Goal: Transaction & Acquisition: Purchase product/service

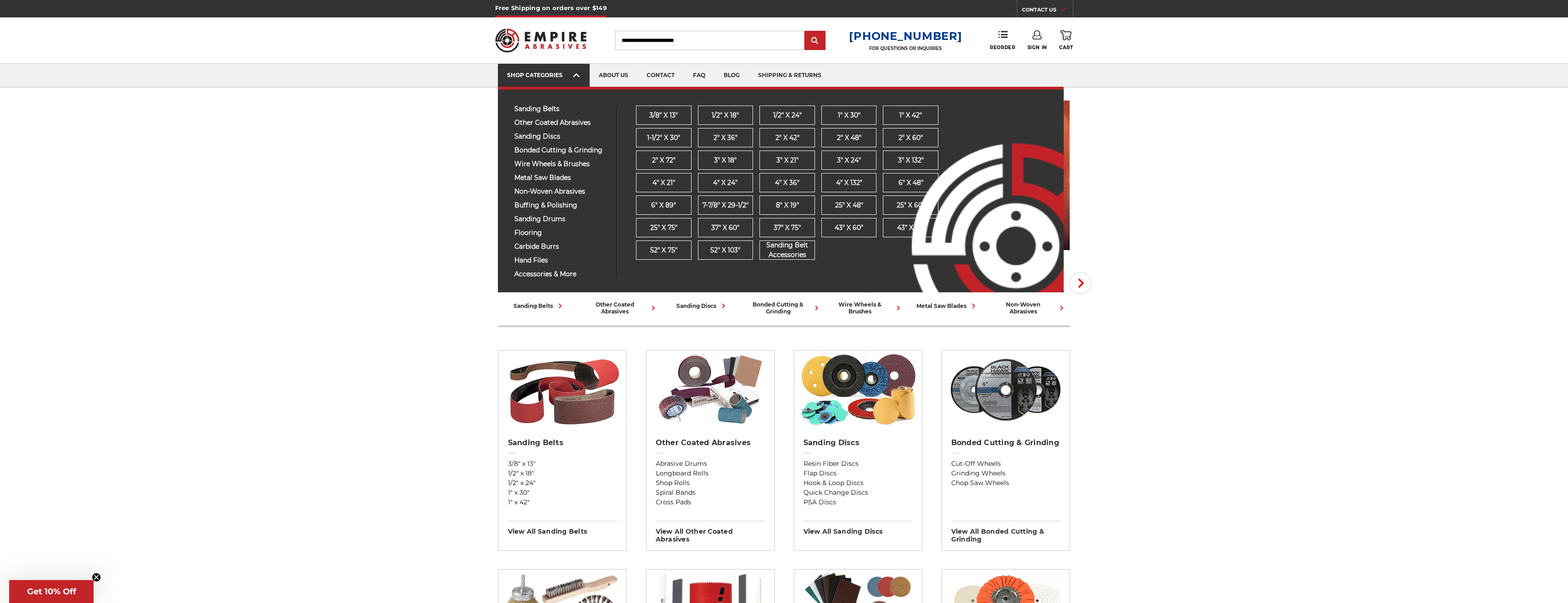
click at [579, 79] on icon at bounding box center [576, 75] width 6 height 10
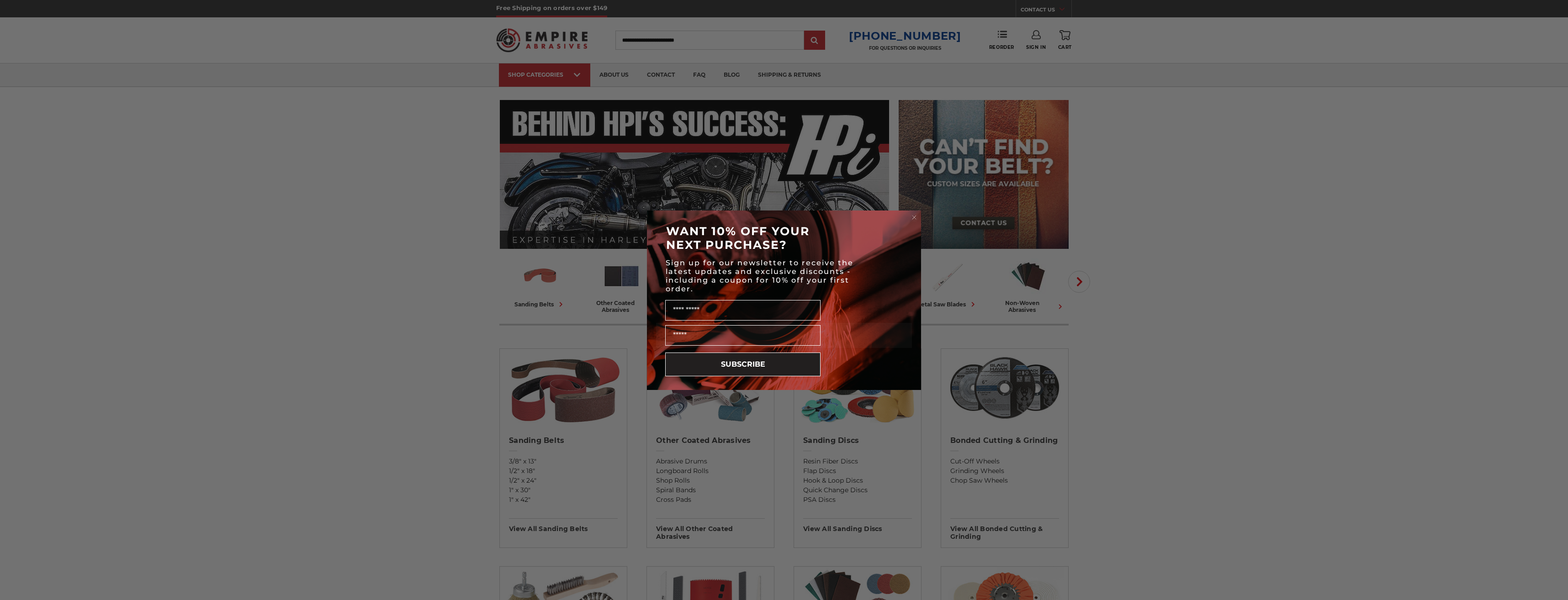
click at [916, 215] on circle "Close dialog" at bounding box center [914, 217] width 8 height 8
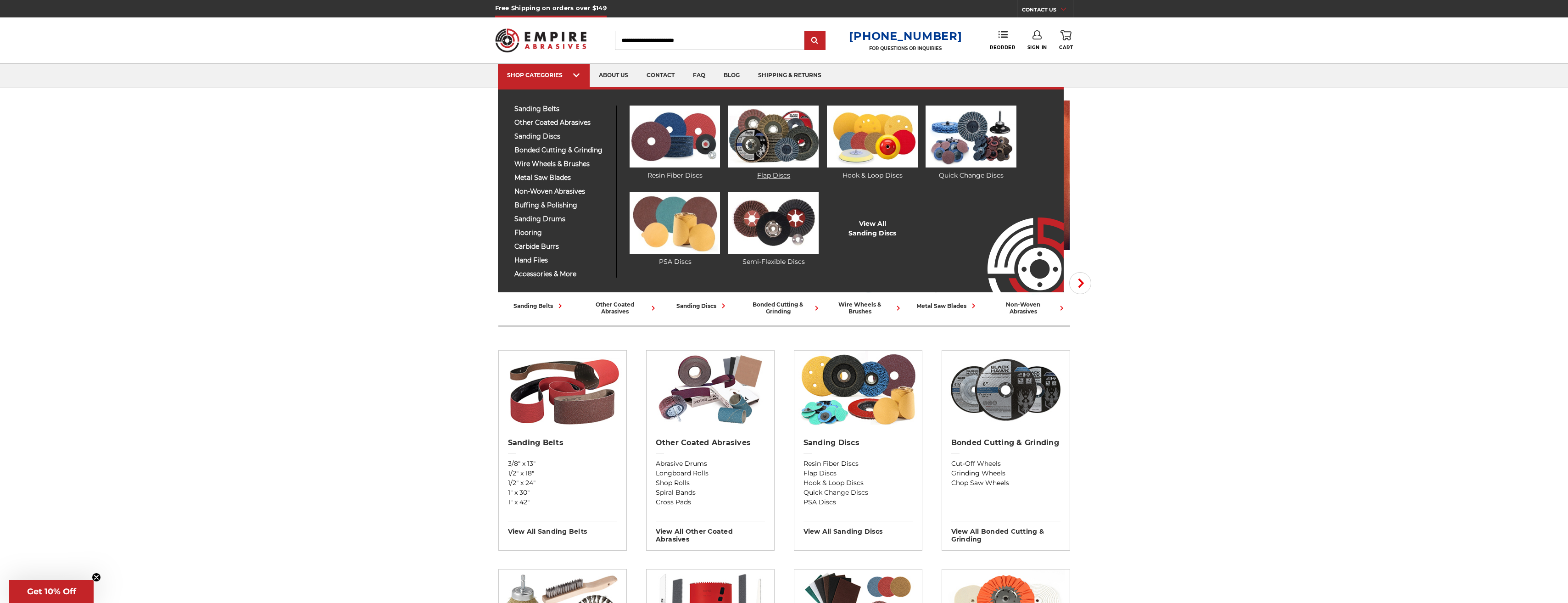
click at [782, 154] on img at bounding box center [773, 137] width 91 height 62
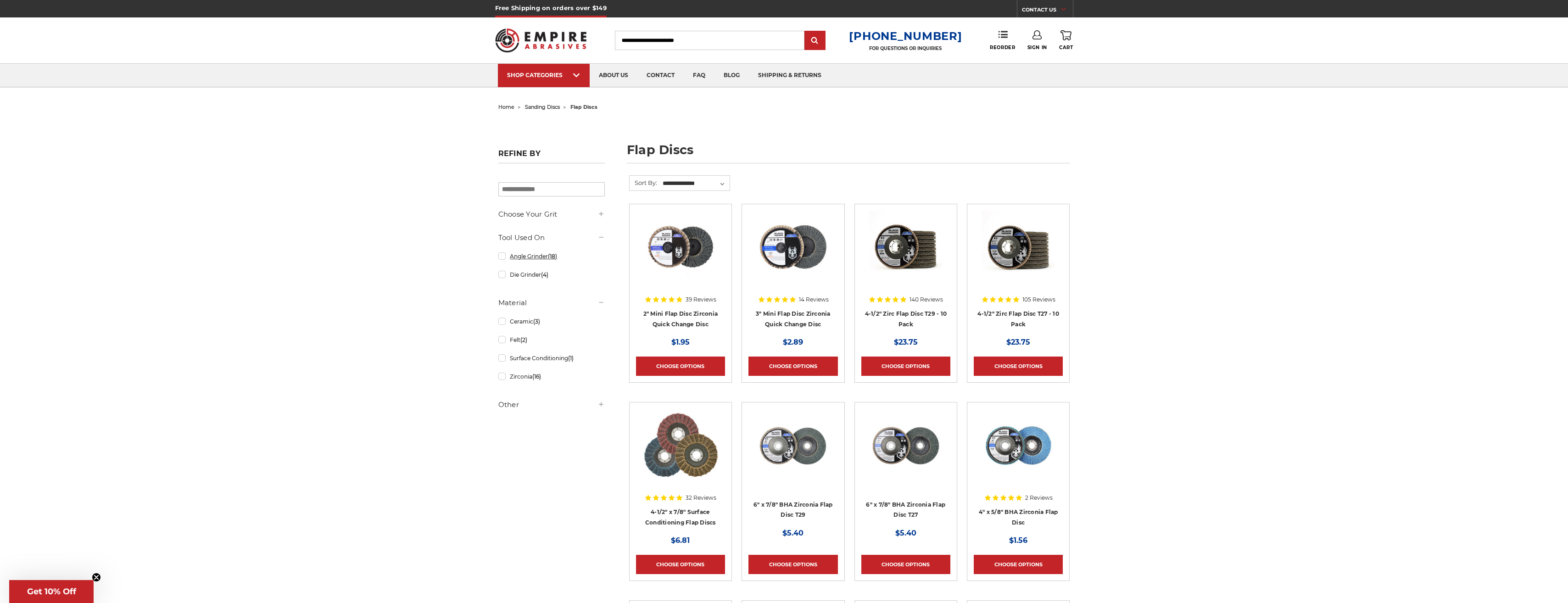
click at [511, 260] on link "Angle Grinder (18)" at bounding box center [551, 256] width 106 height 16
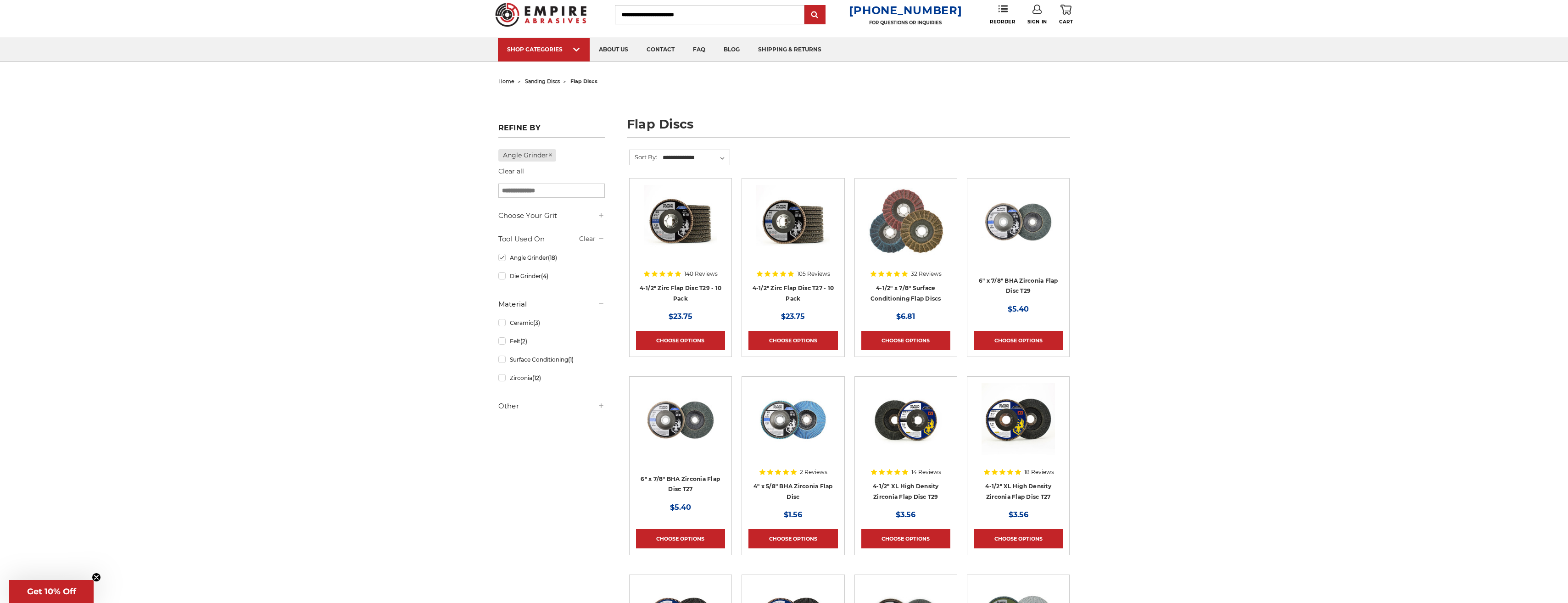
scroll to position [46, 0]
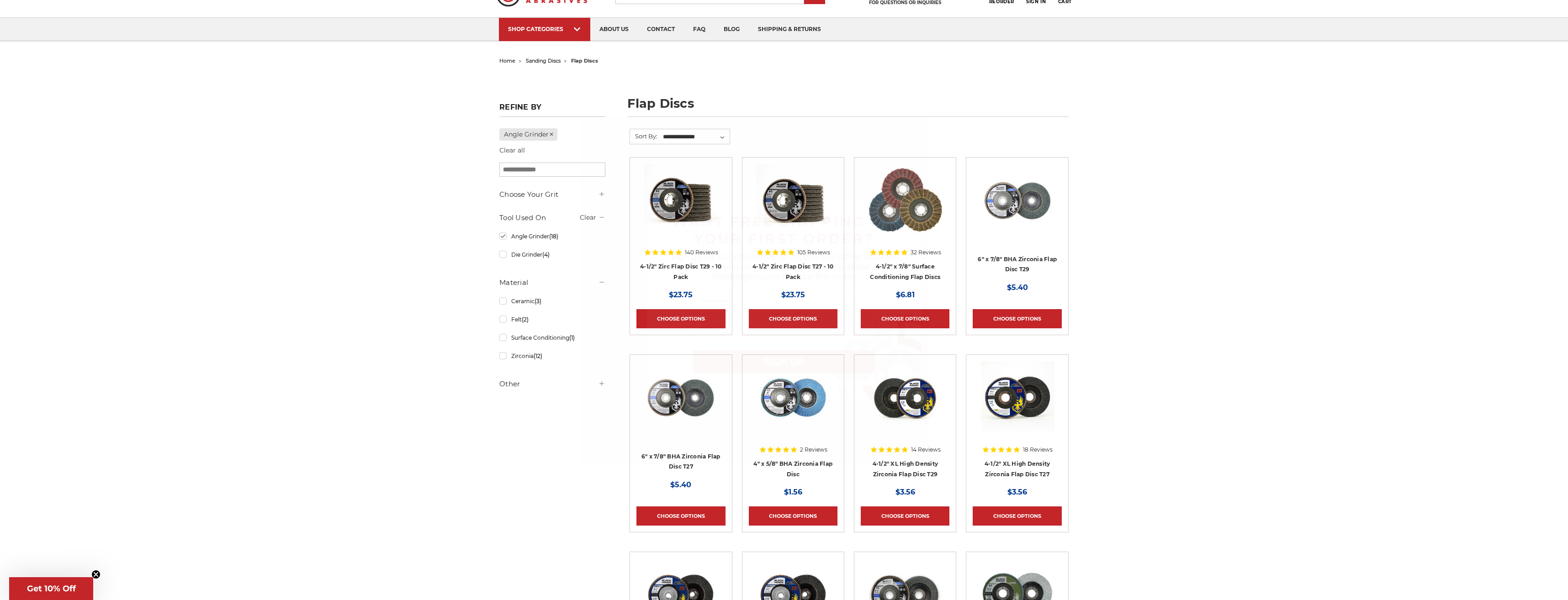
click at [911, 209] on icon "Close dialog" at bounding box center [913, 208] width 4 height 4
click at [599, 387] on icon at bounding box center [598, 383] width 7 height 7
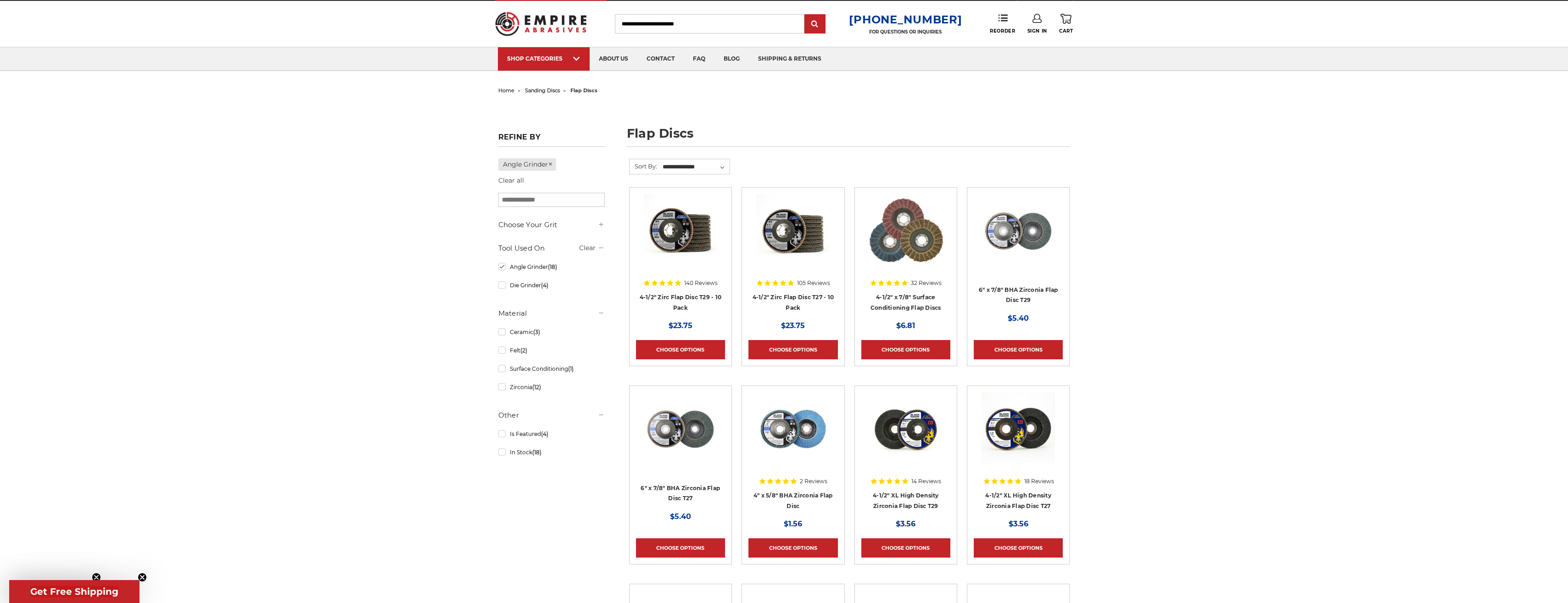
scroll to position [0, 0]
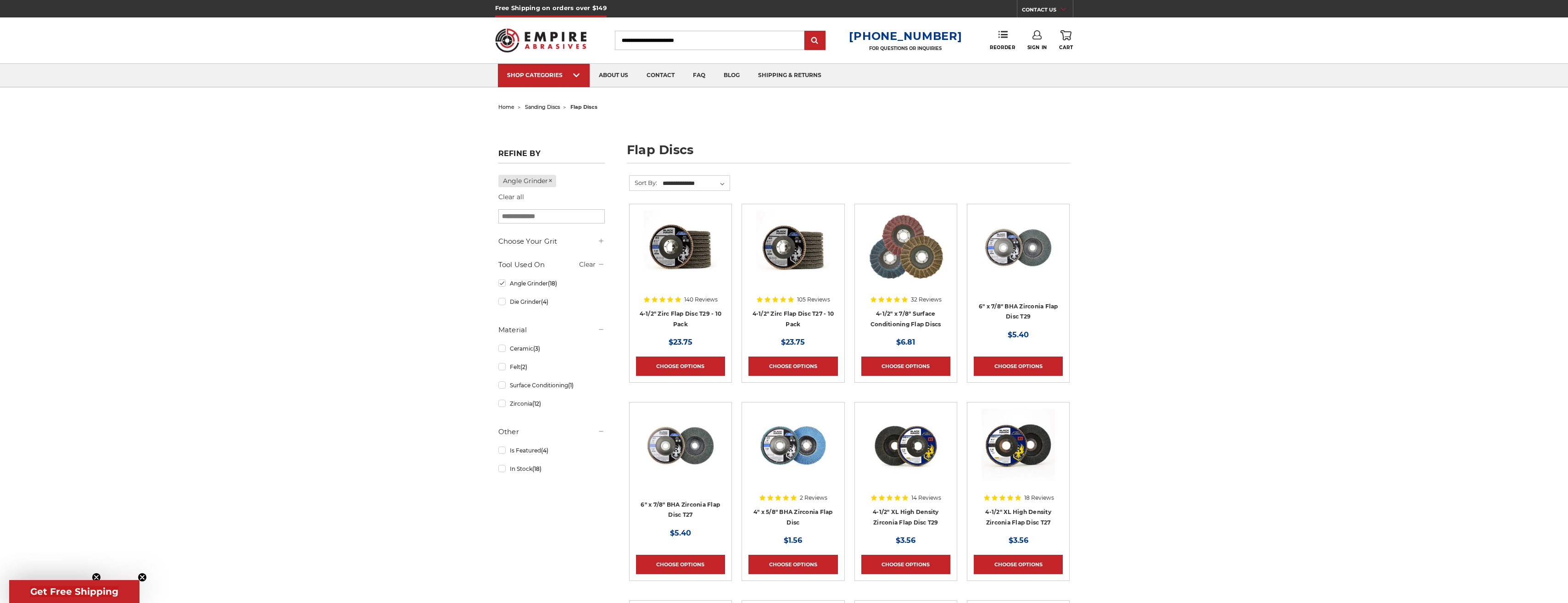
click at [647, 36] on input "Search" at bounding box center [710, 40] width 189 height 19
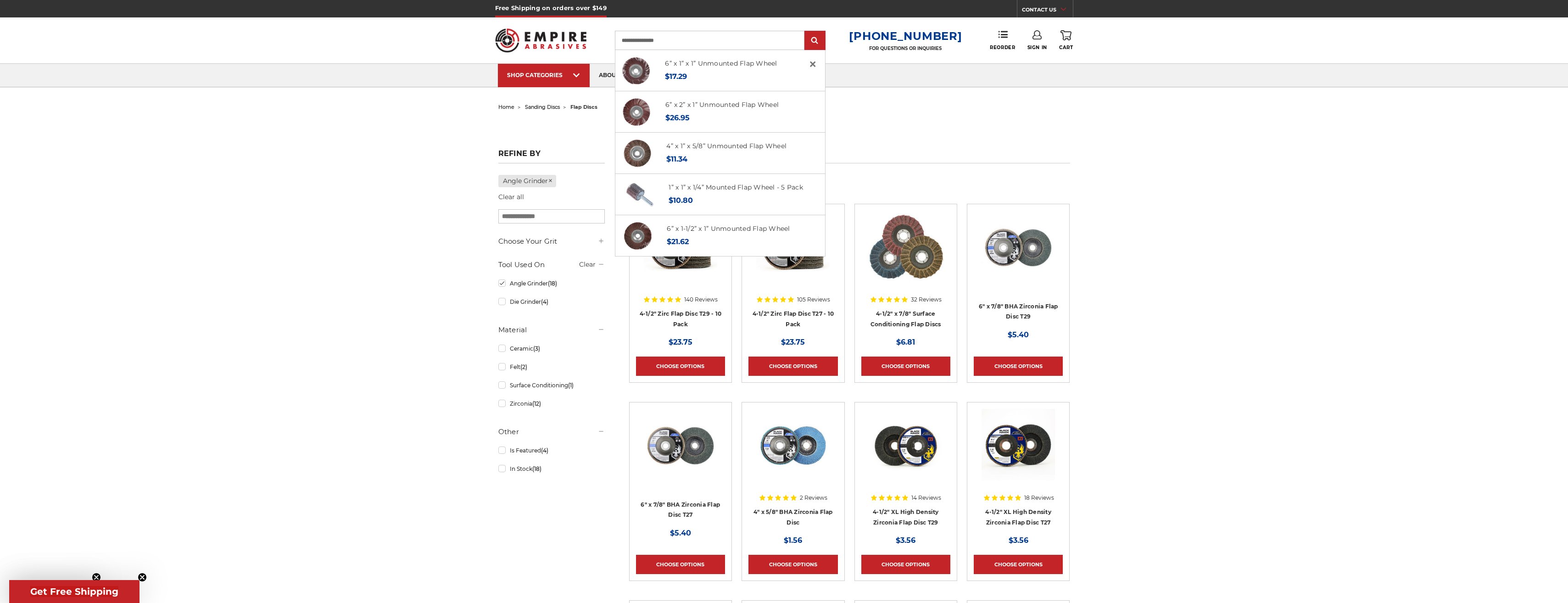
type input "**********"
click at [806, 32] on input "submit" at bounding box center [815, 41] width 19 height 19
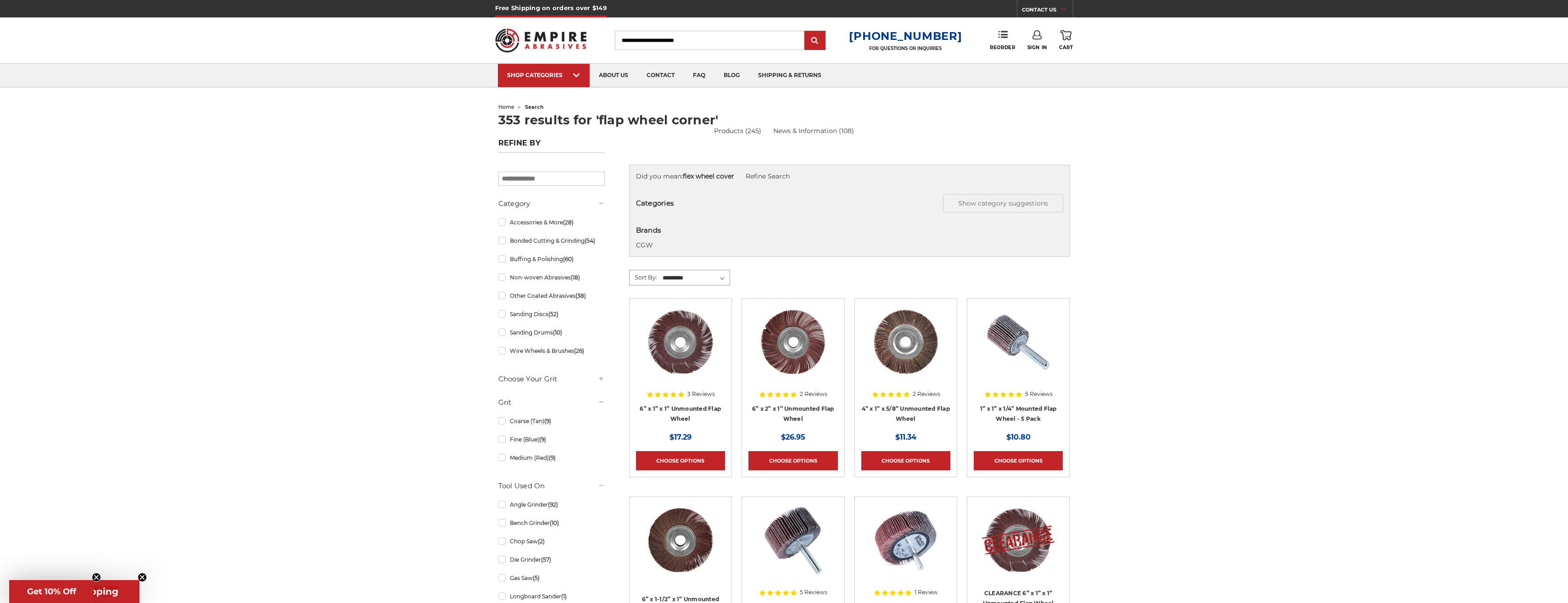
click at [723, 273] on select "**********" at bounding box center [696, 279] width 68 height 14
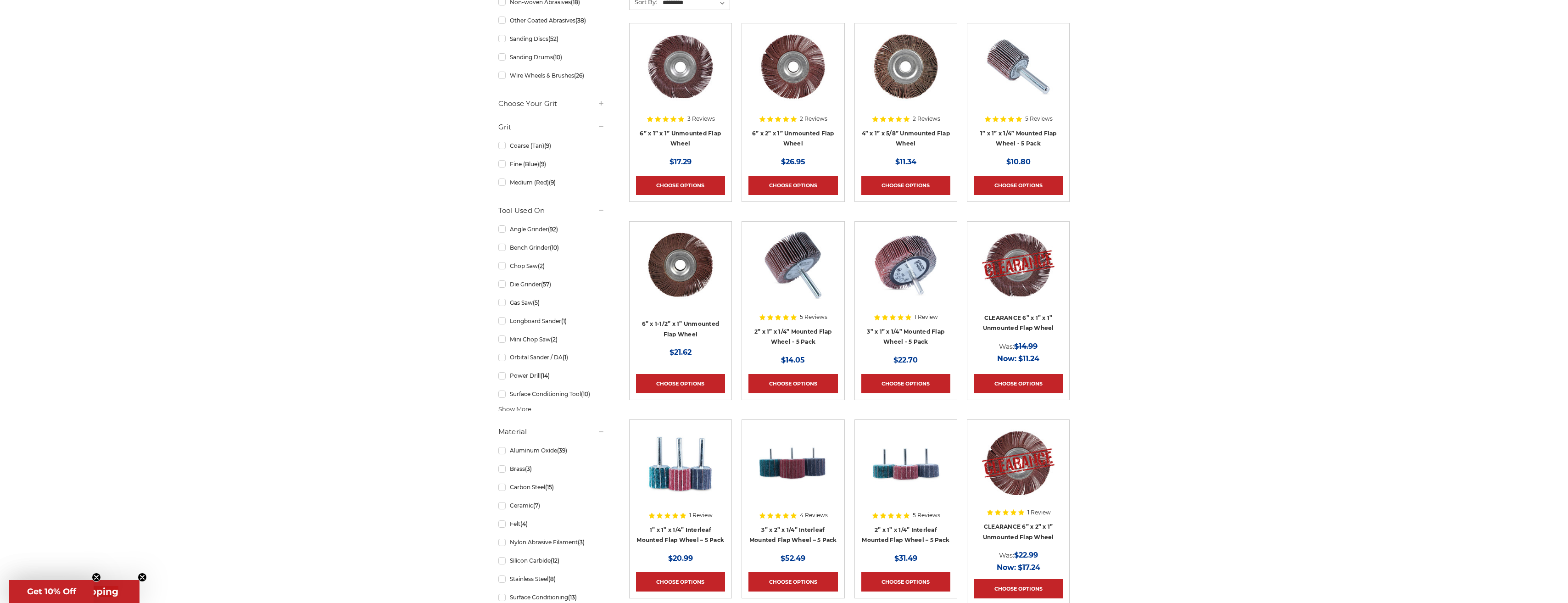
scroll to position [230, 0]
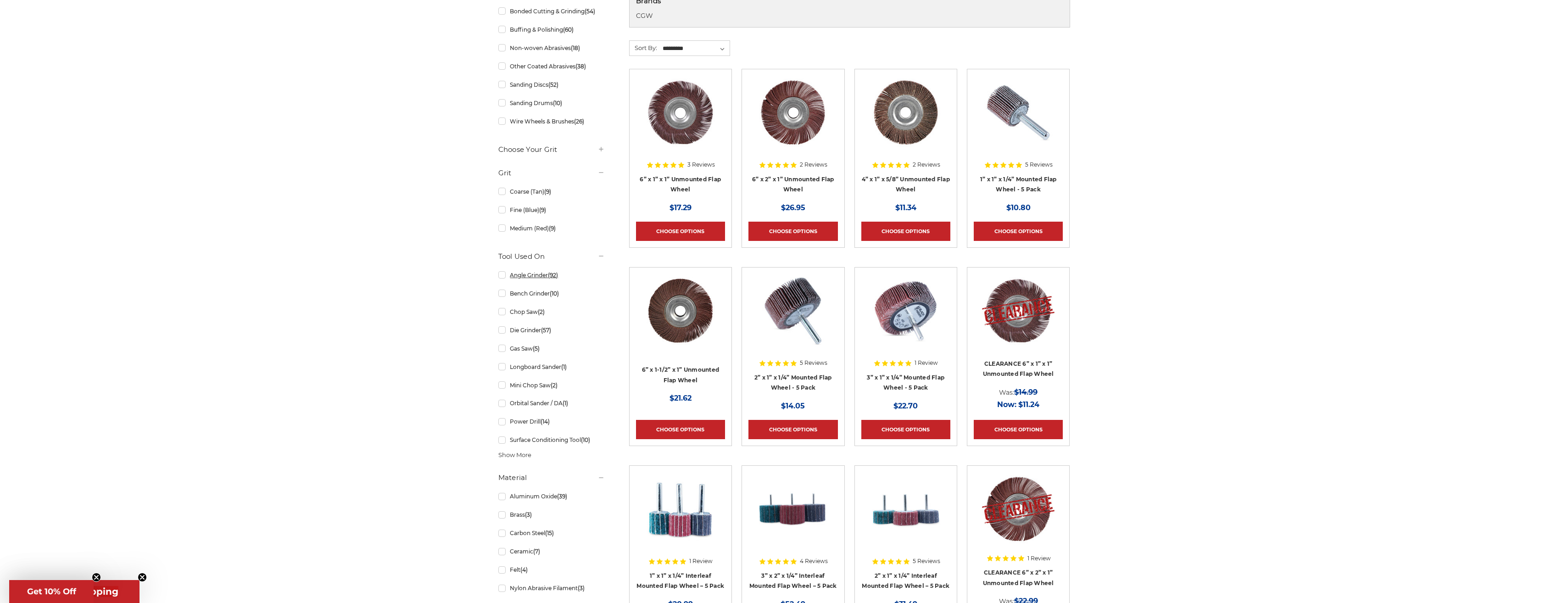
click at [503, 276] on link "Angle Grinder (92)" at bounding box center [551, 275] width 106 height 16
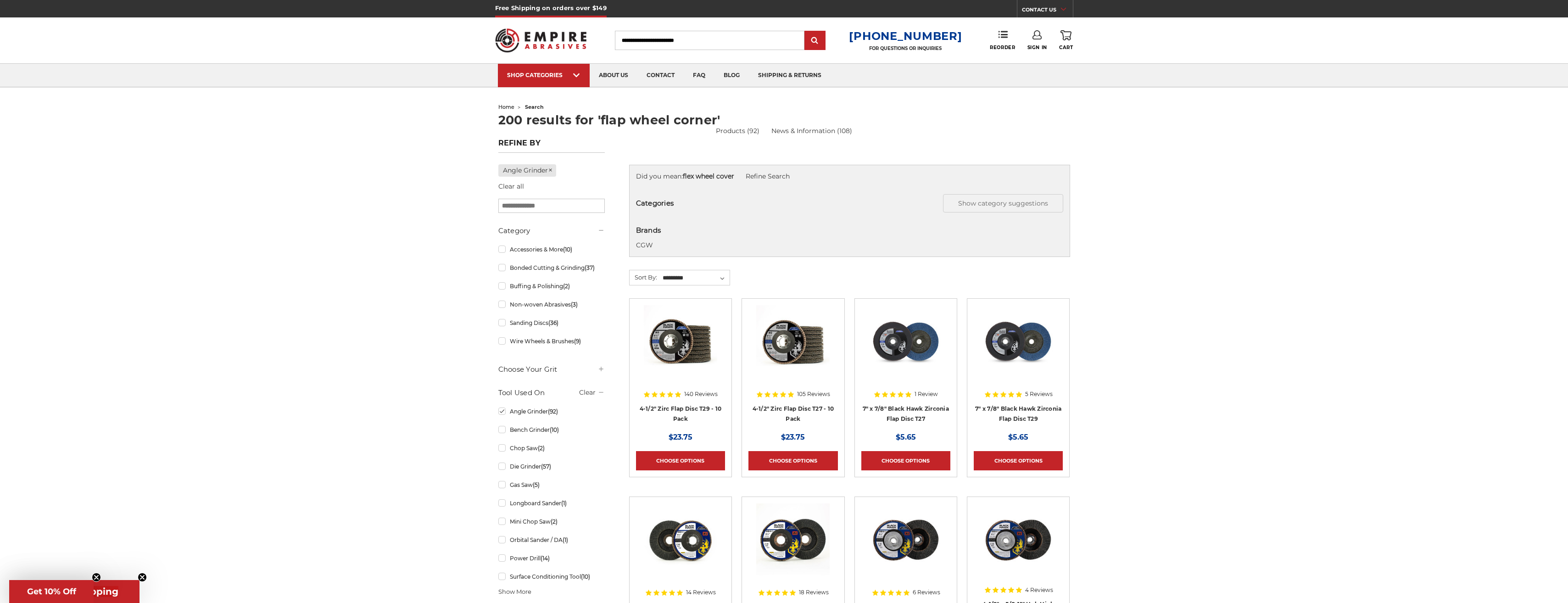
drag, startPoint x: 711, startPoint y: 40, endPoint x: 621, endPoint y: 40, distance: 90.0
click at [621, 40] on div "Search" at bounding box center [720, 40] width 220 height 19
click at [710, 40] on input "Search" at bounding box center [710, 40] width 189 height 19
type input "**********"
click at [806, 32] on input "submit" at bounding box center [815, 41] width 19 height 19
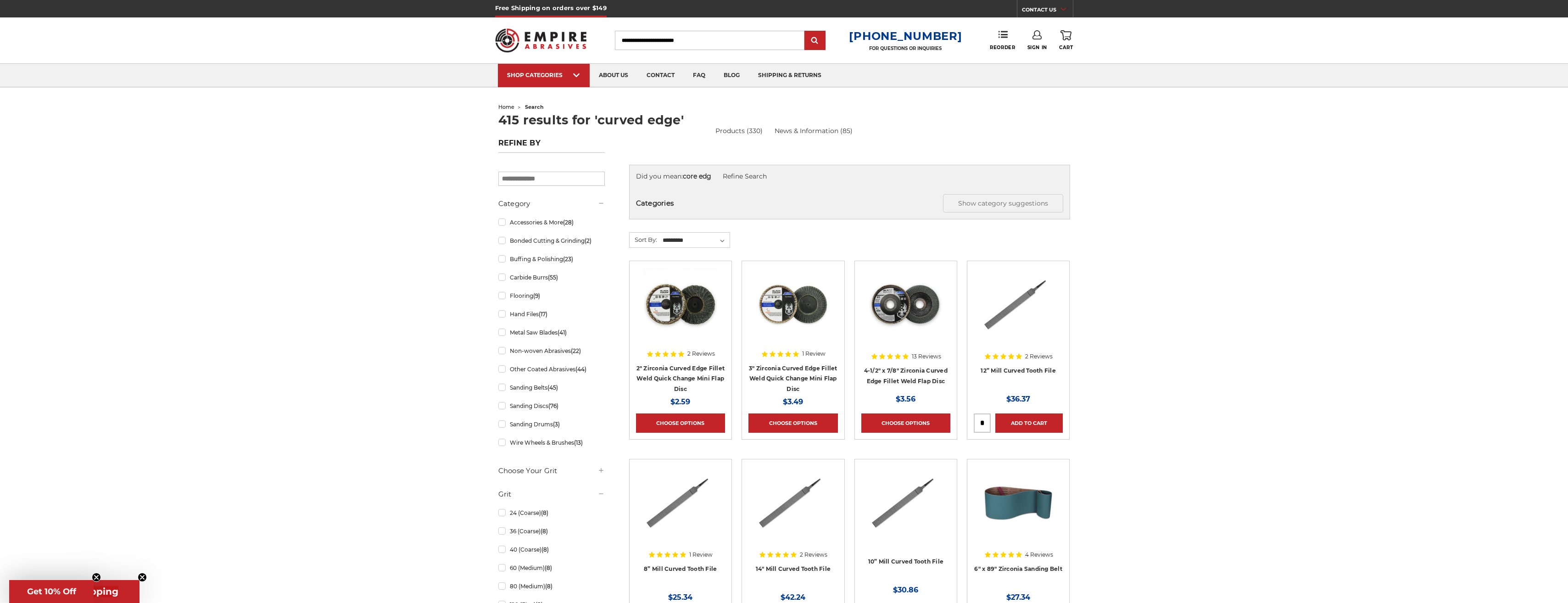
click at [923, 304] on img at bounding box center [906, 304] width 74 height 74
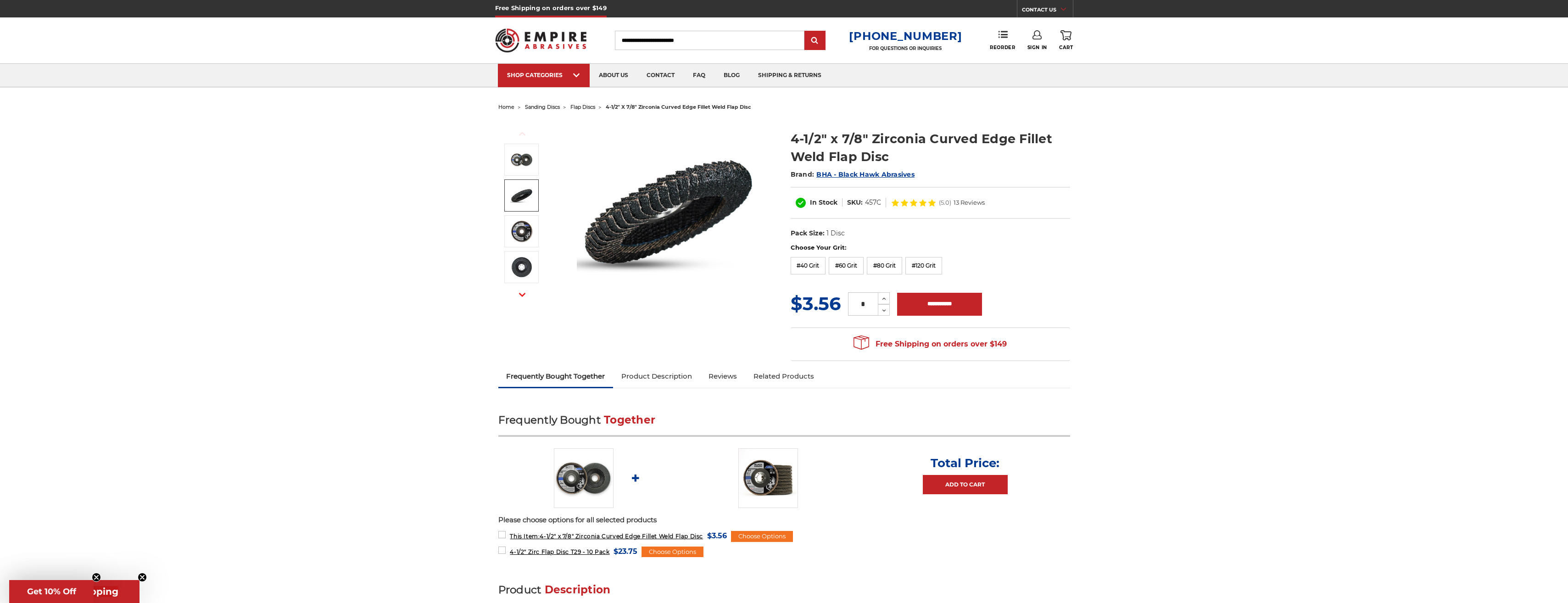
click at [527, 199] on img at bounding box center [522, 196] width 23 height 23
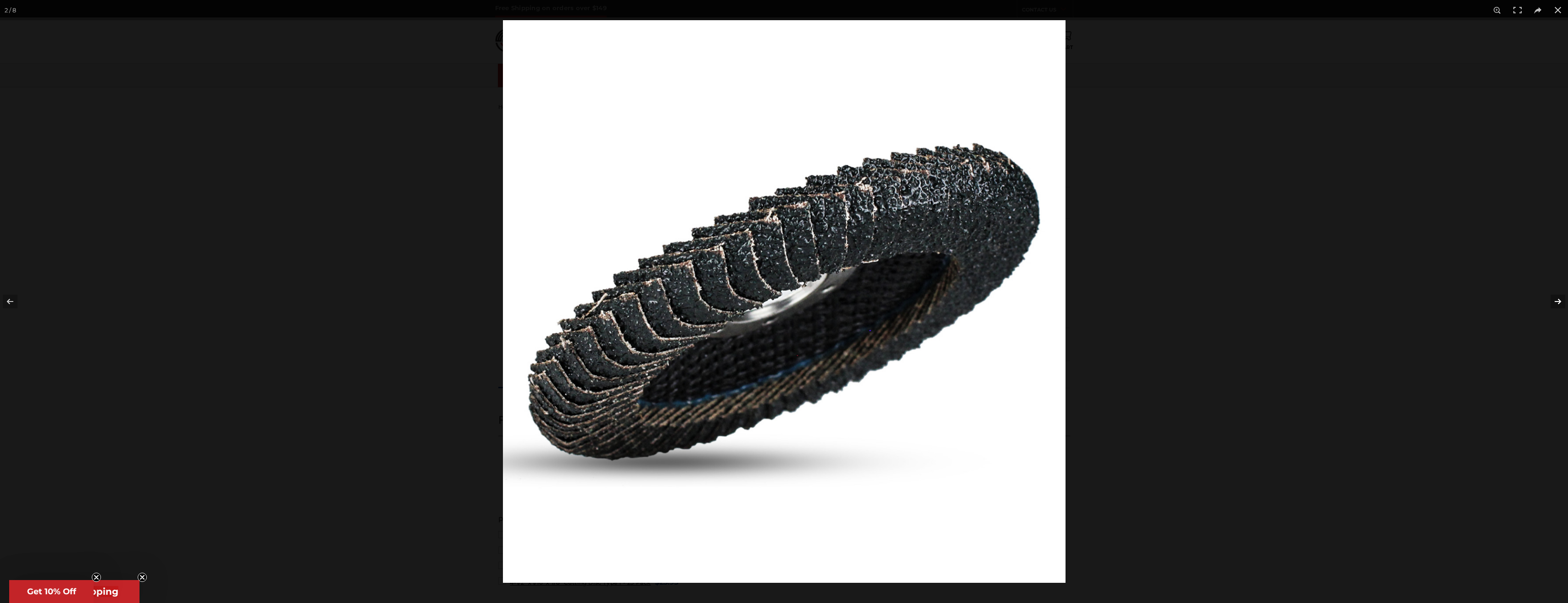
click at [1556, 300] on button at bounding box center [1551, 301] width 32 height 46
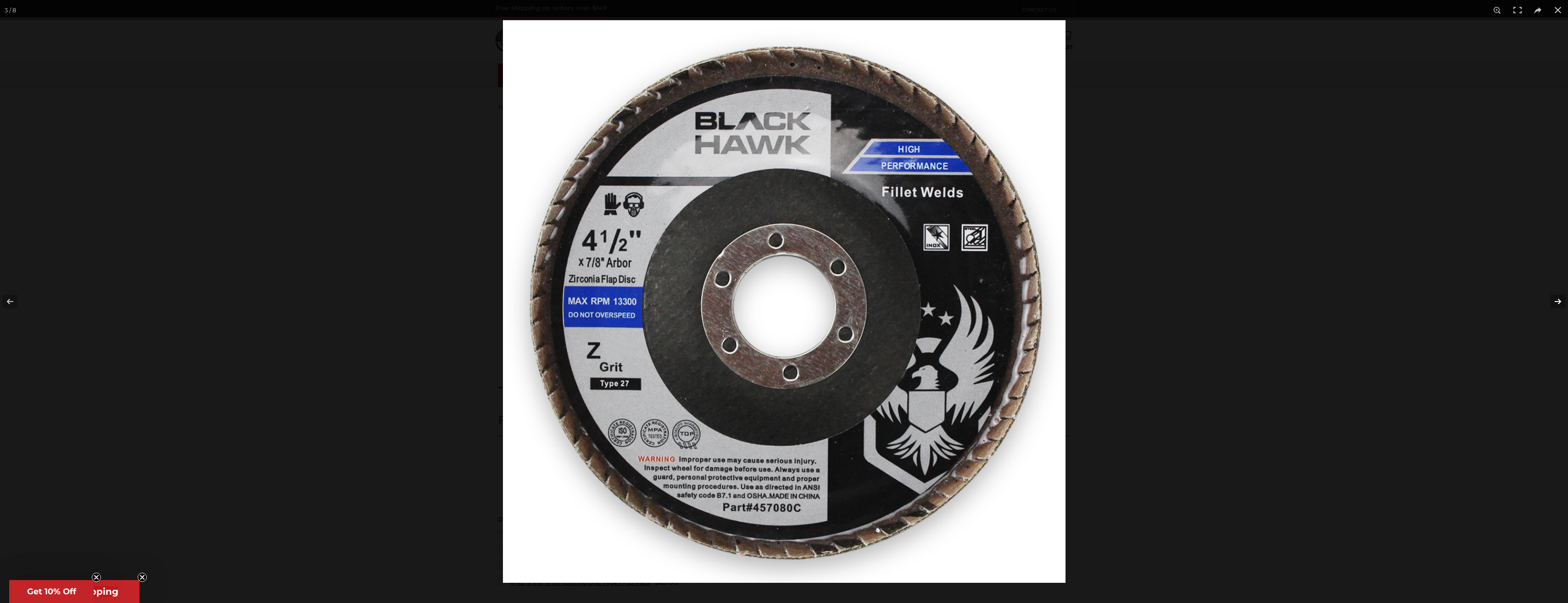
click at [1563, 303] on button at bounding box center [1551, 301] width 32 height 46
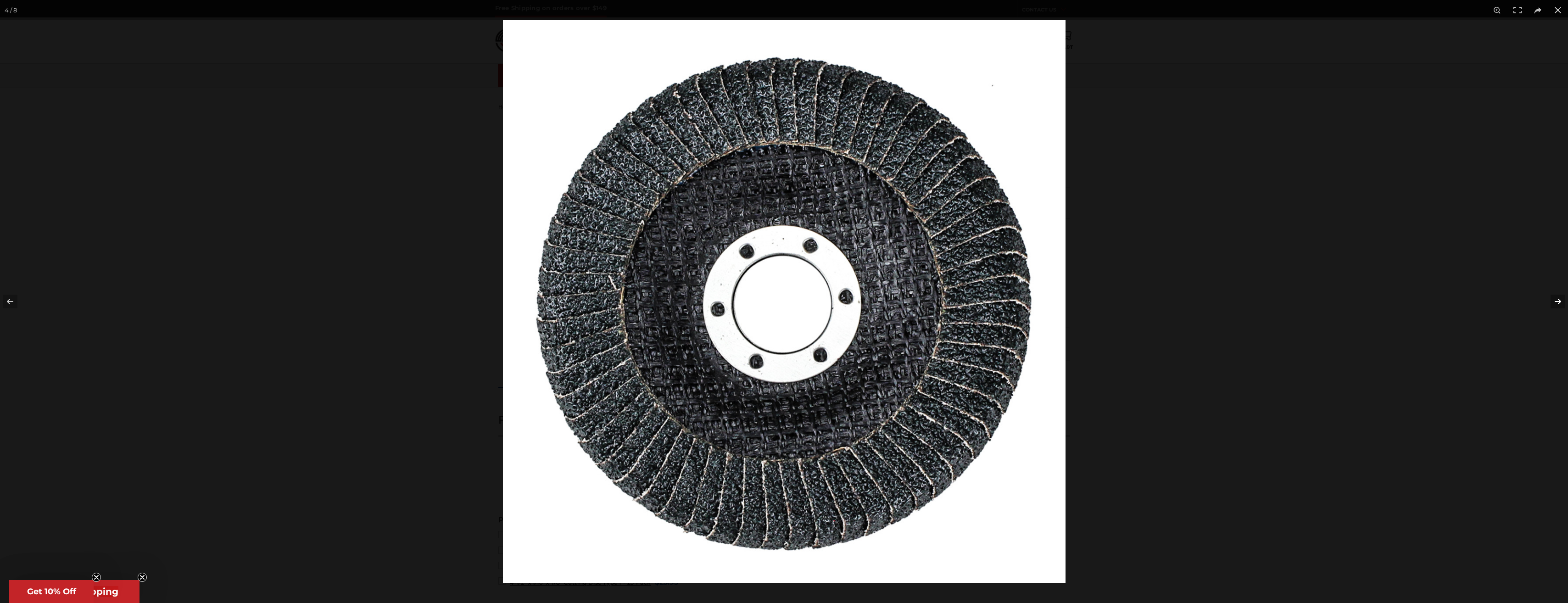
click at [1564, 304] on button at bounding box center [1551, 301] width 32 height 46
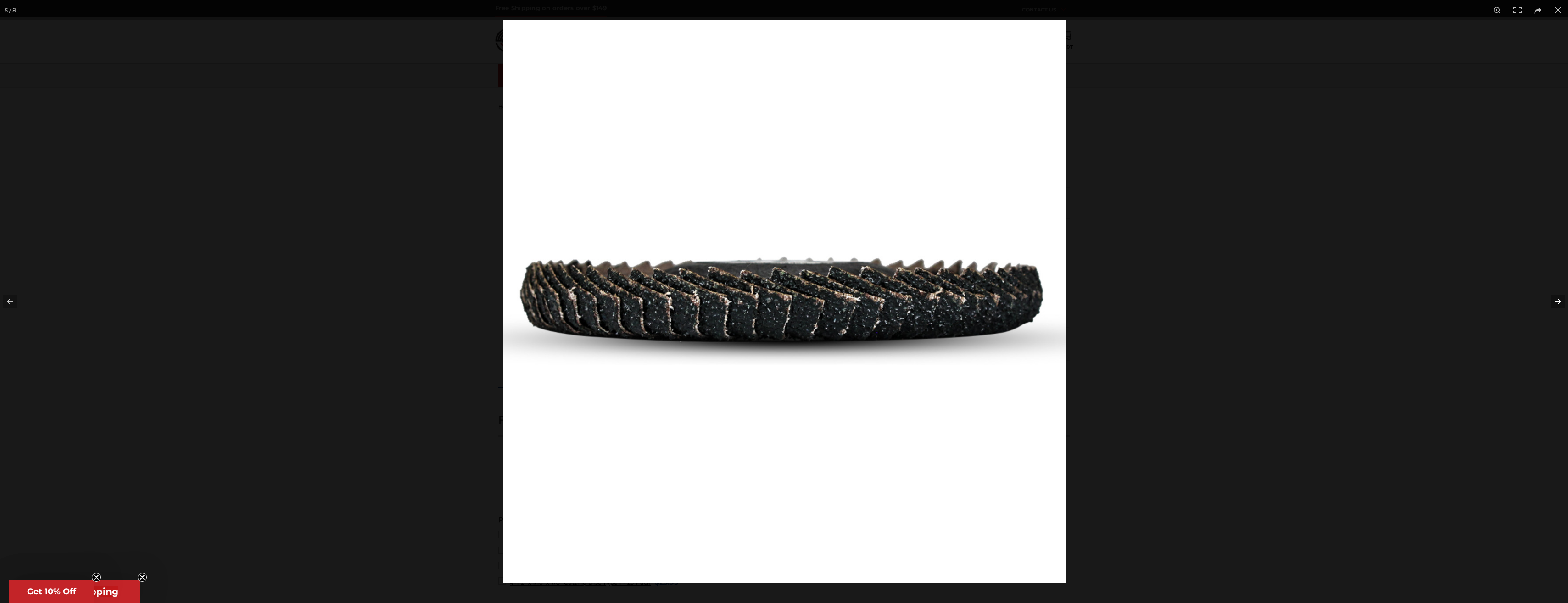
click at [1564, 304] on button at bounding box center [1551, 301] width 32 height 46
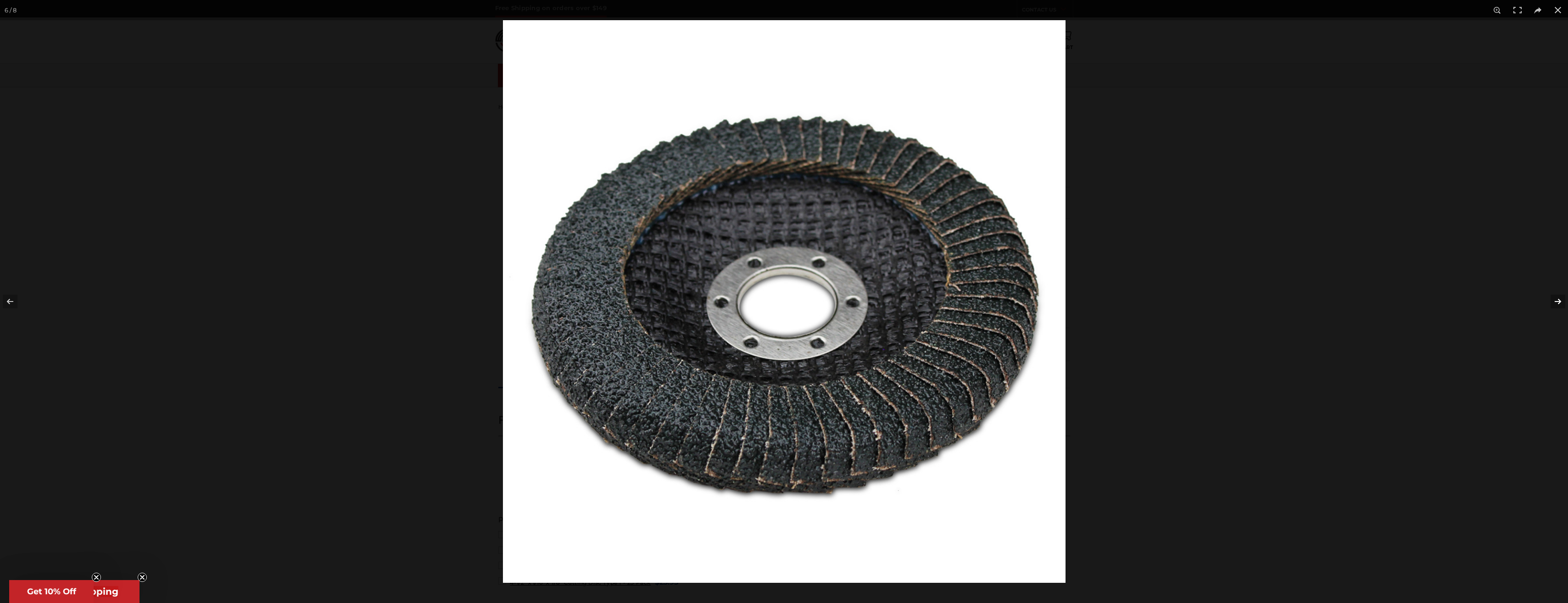
click at [1564, 304] on button at bounding box center [1551, 301] width 32 height 46
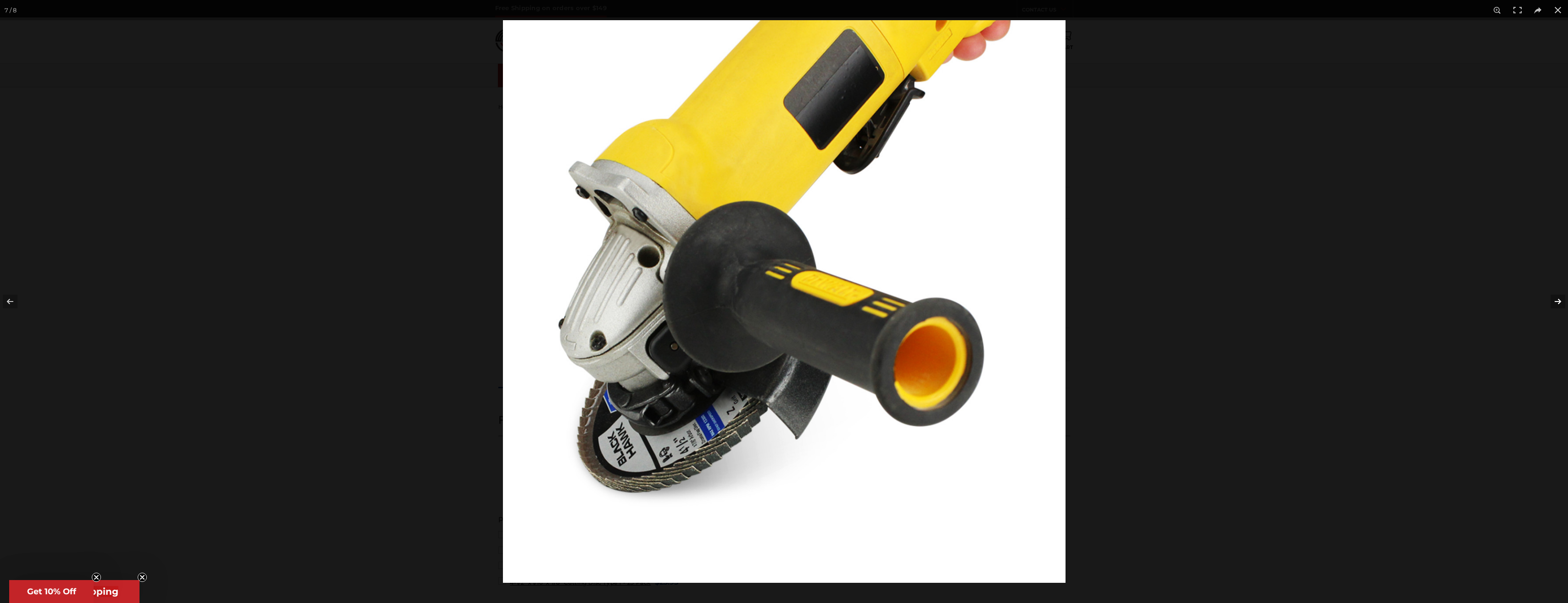
click at [1564, 304] on button at bounding box center [1551, 301] width 32 height 46
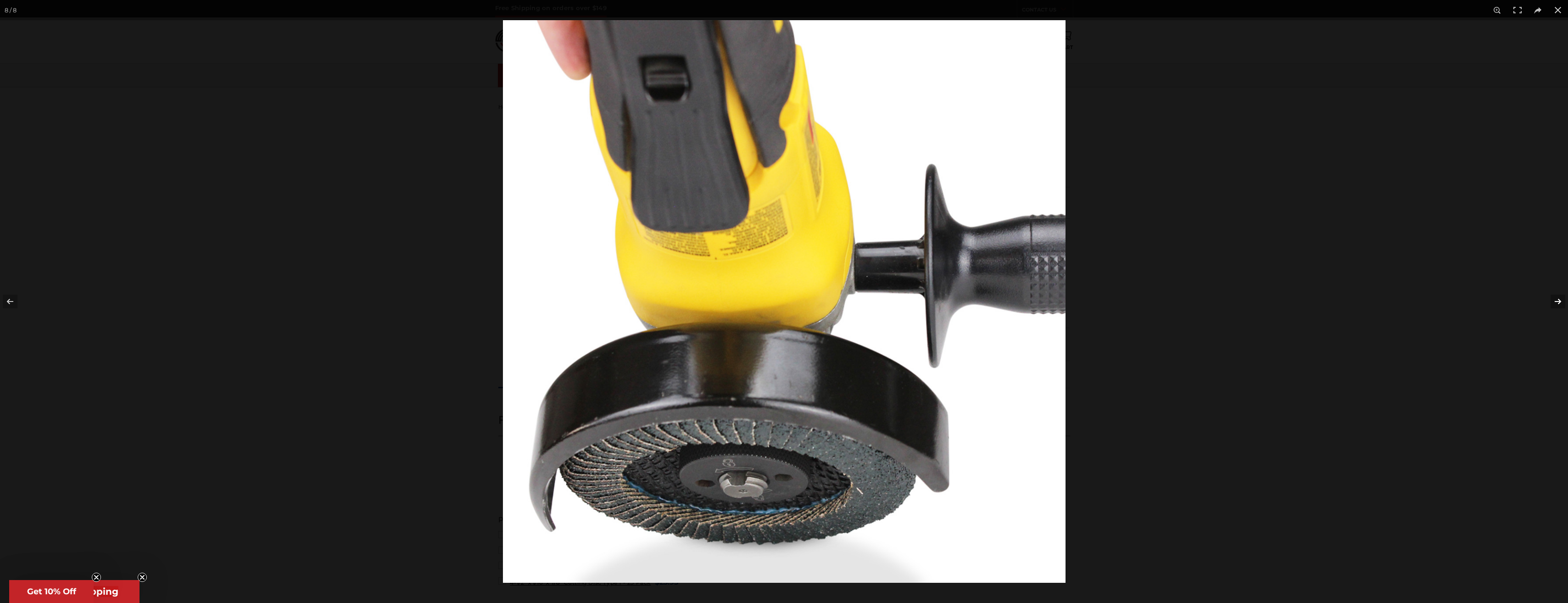
click at [1564, 304] on button at bounding box center [1551, 301] width 32 height 46
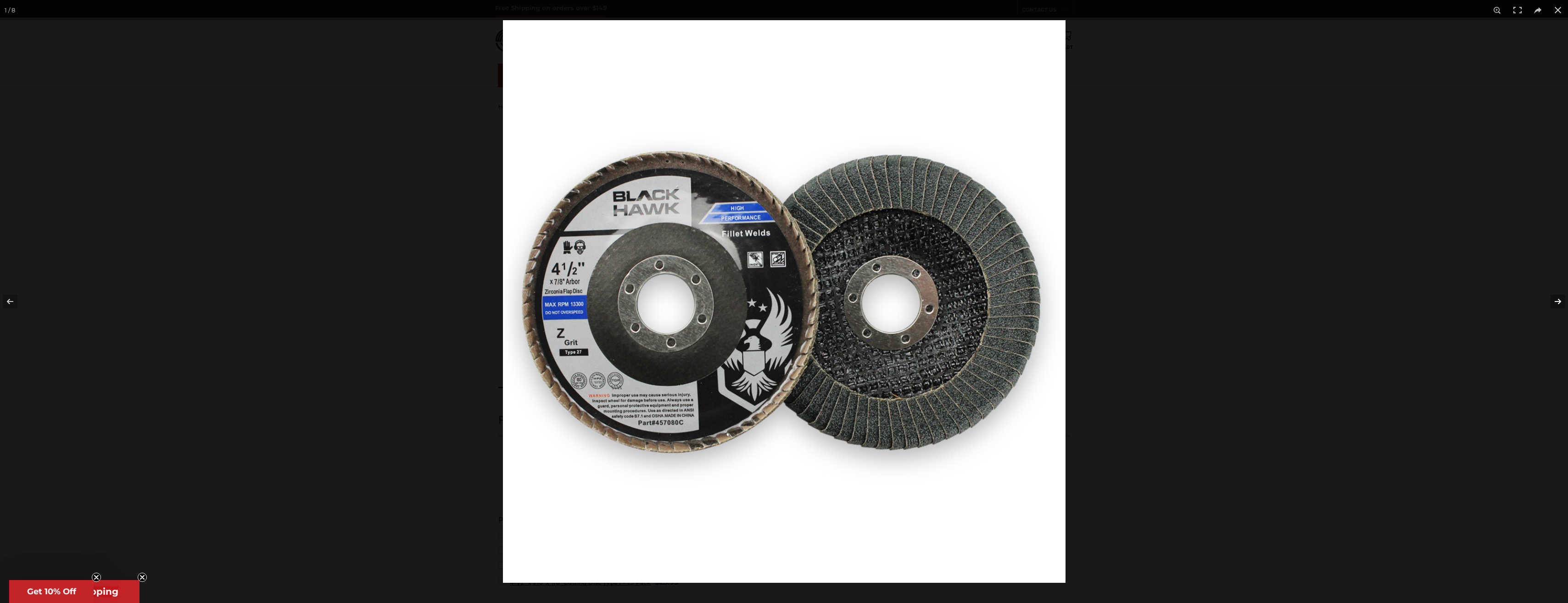
click at [1564, 304] on button at bounding box center [1551, 301] width 32 height 46
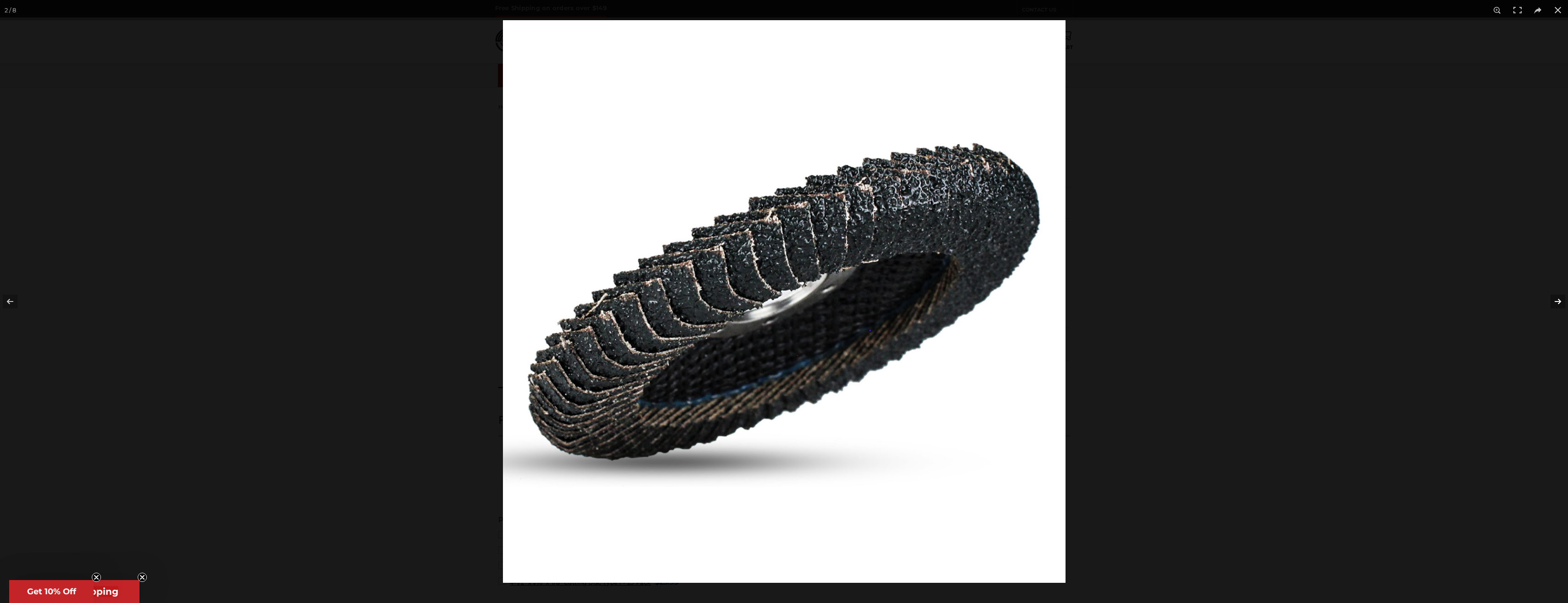
click at [1564, 304] on button at bounding box center [1551, 301] width 32 height 46
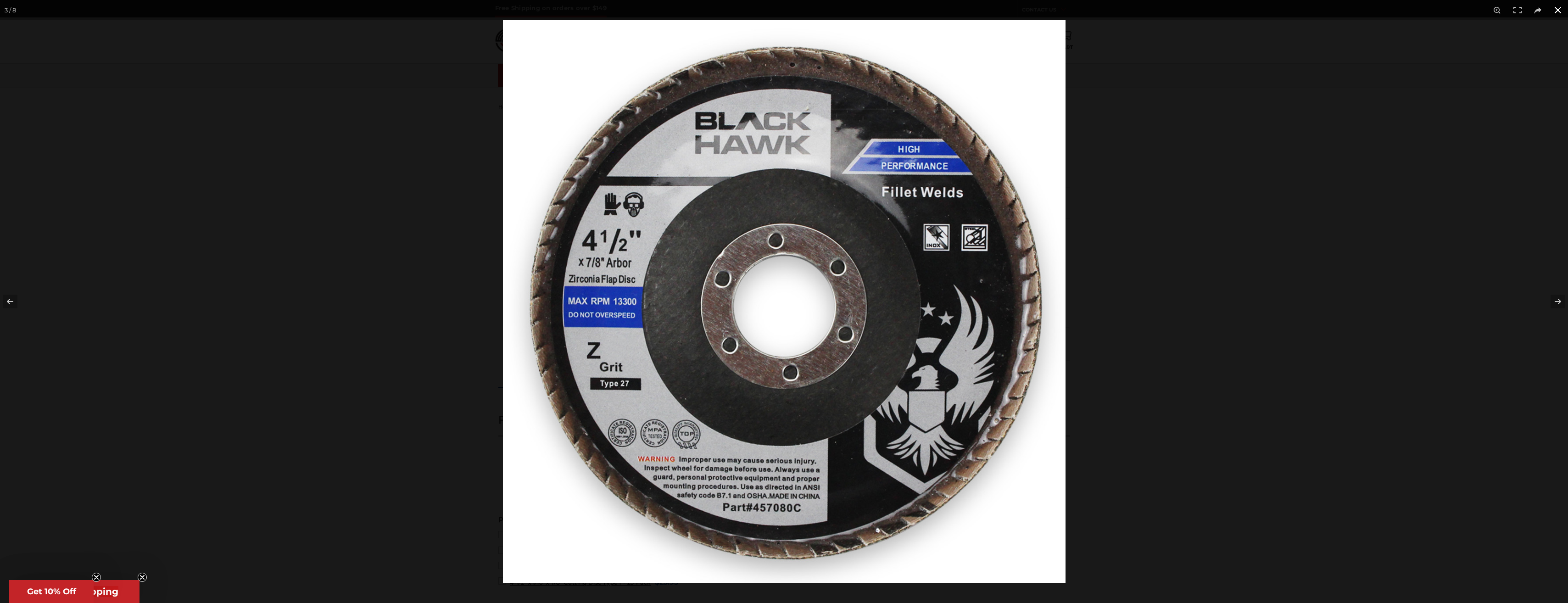
click at [1558, 12] on button at bounding box center [1558, 10] width 20 height 20
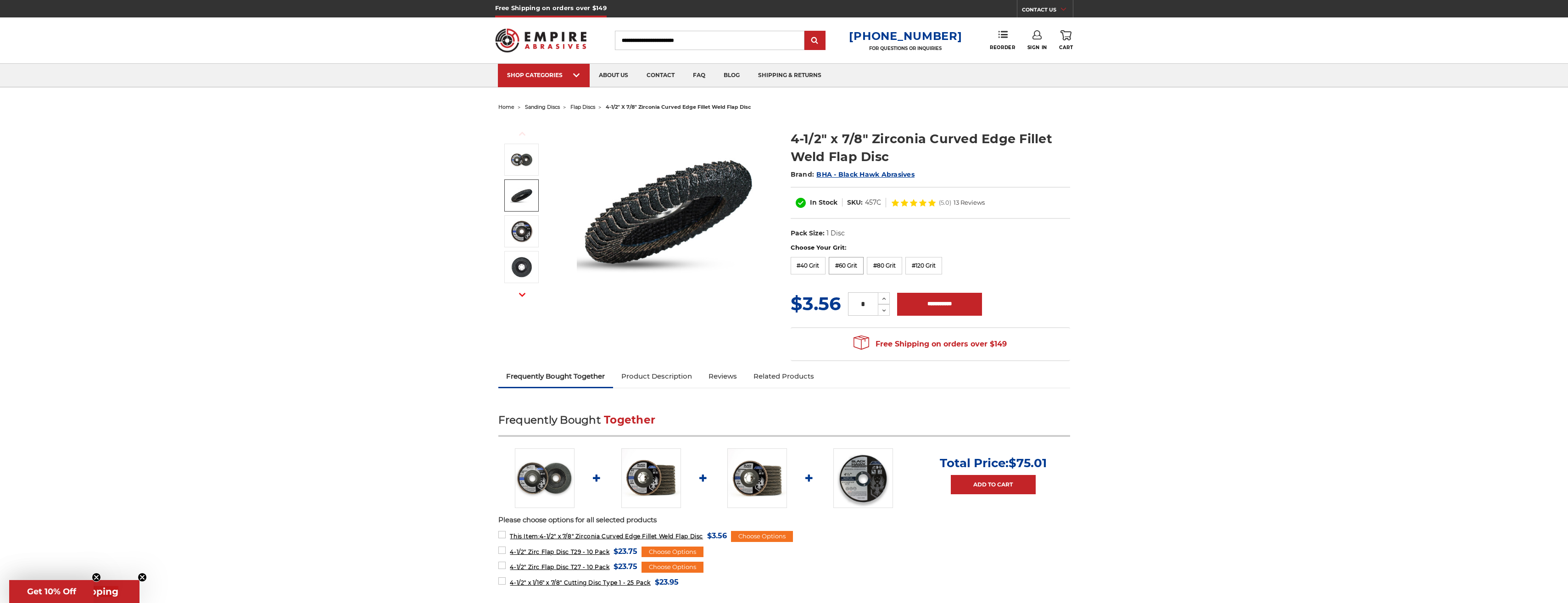
click at [845, 269] on label "#60 Grit" at bounding box center [846, 265] width 35 height 17
click at [804, 268] on label "#40 Grit" at bounding box center [808, 265] width 36 height 17
click at [883, 299] on use at bounding box center [884, 299] width 4 height 2
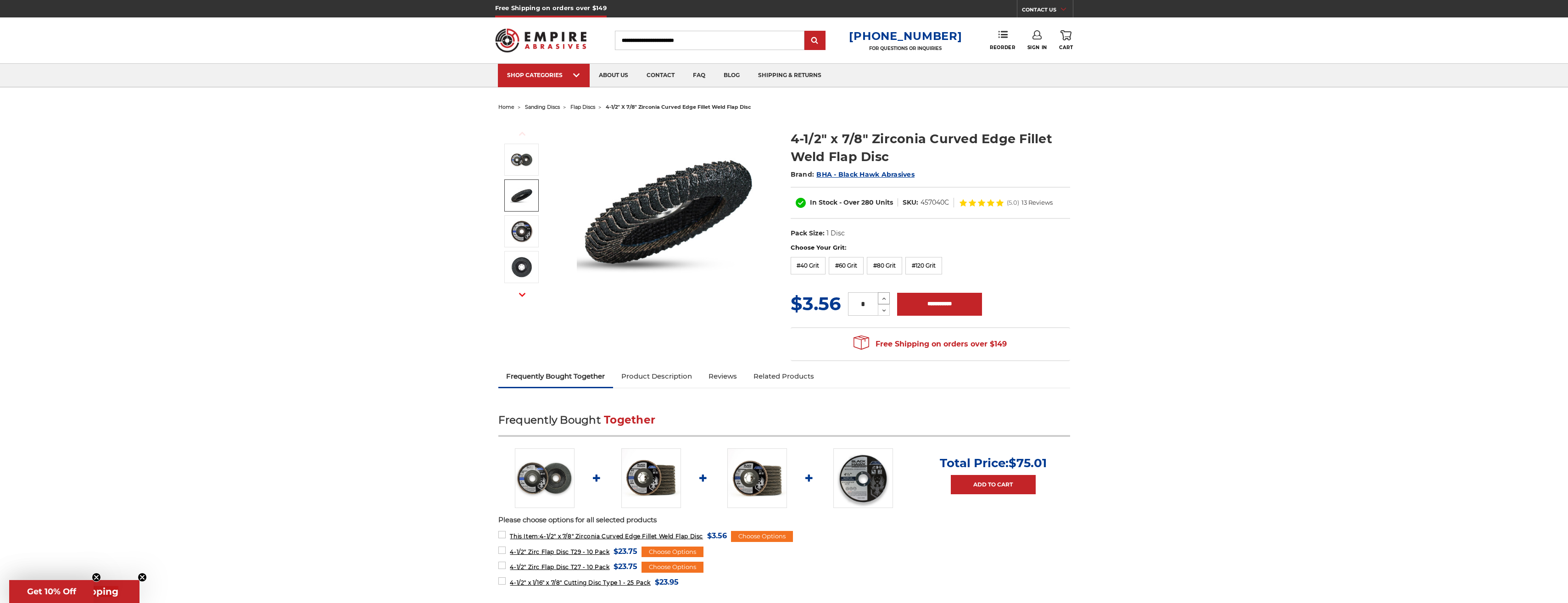
click at [883, 299] on use at bounding box center [884, 299] width 4 height 2
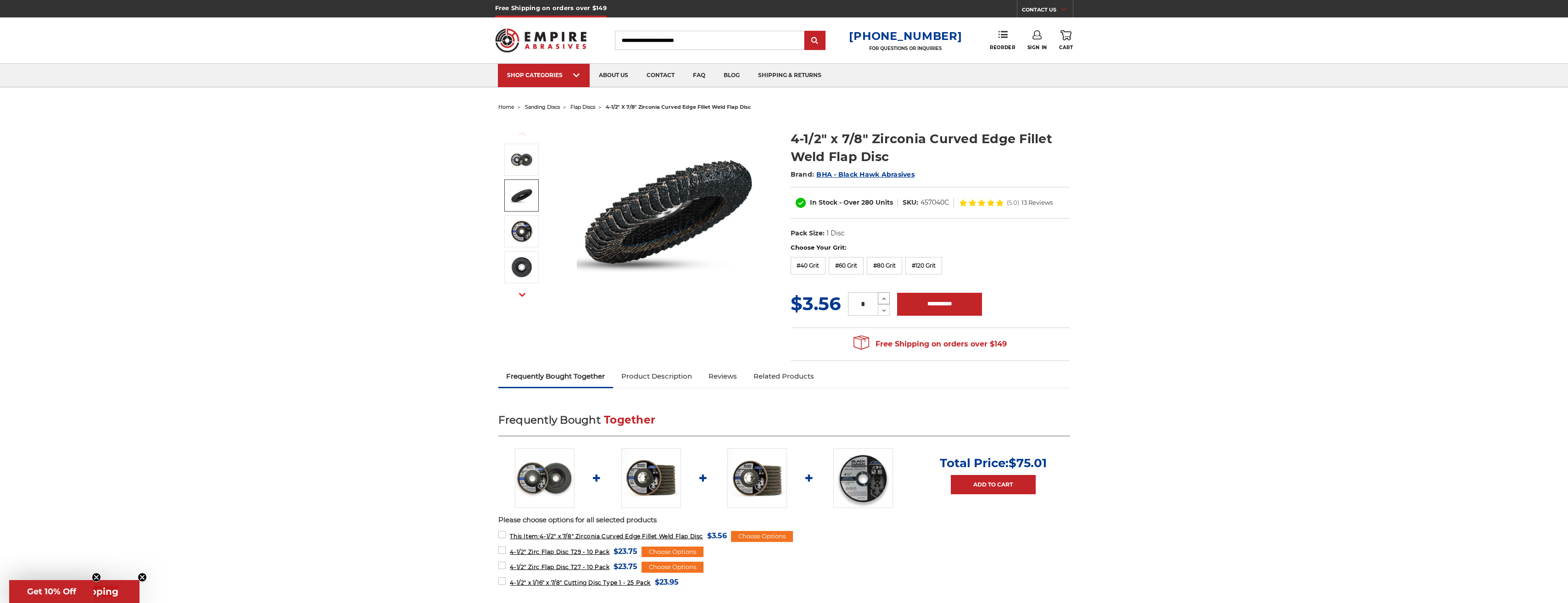
click at [883, 299] on use at bounding box center [884, 299] width 4 height 2
click at [882, 300] on icon at bounding box center [883, 299] width 7 height 9
type input "**"
click at [937, 307] on input "**********" at bounding box center [939, 304] width 85 height 23
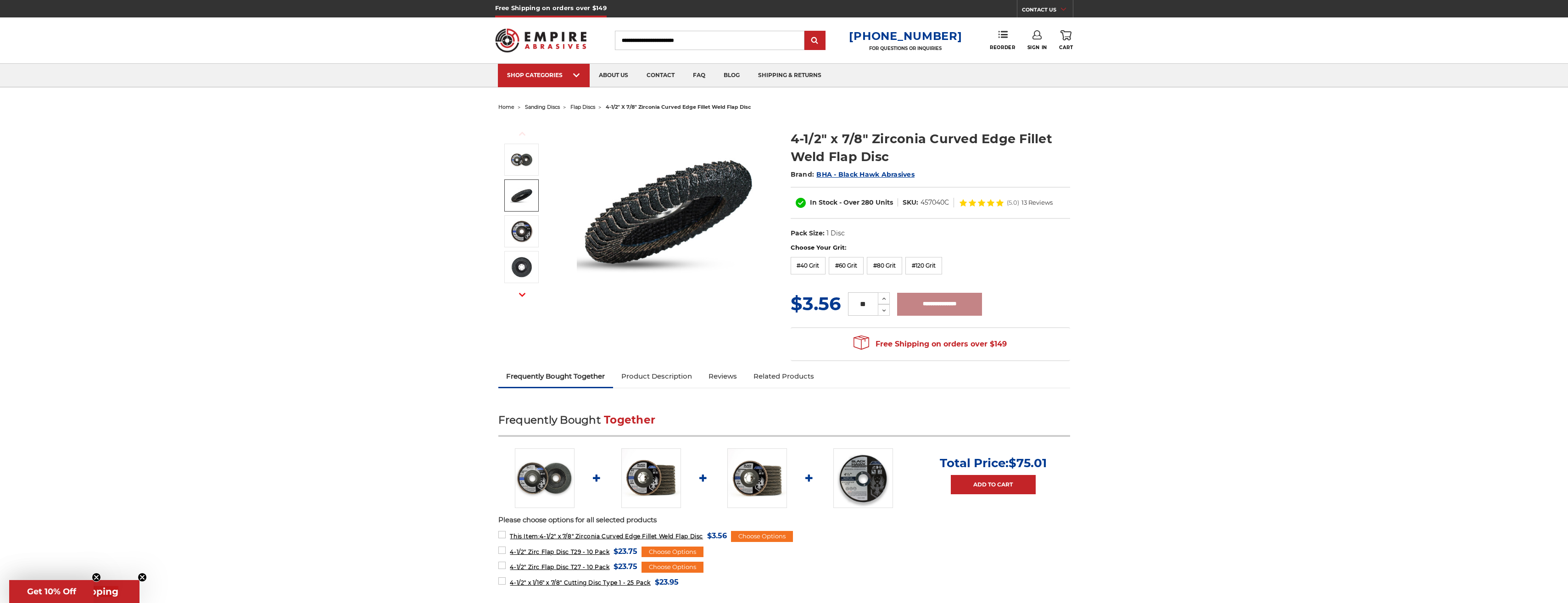
type input "**********"
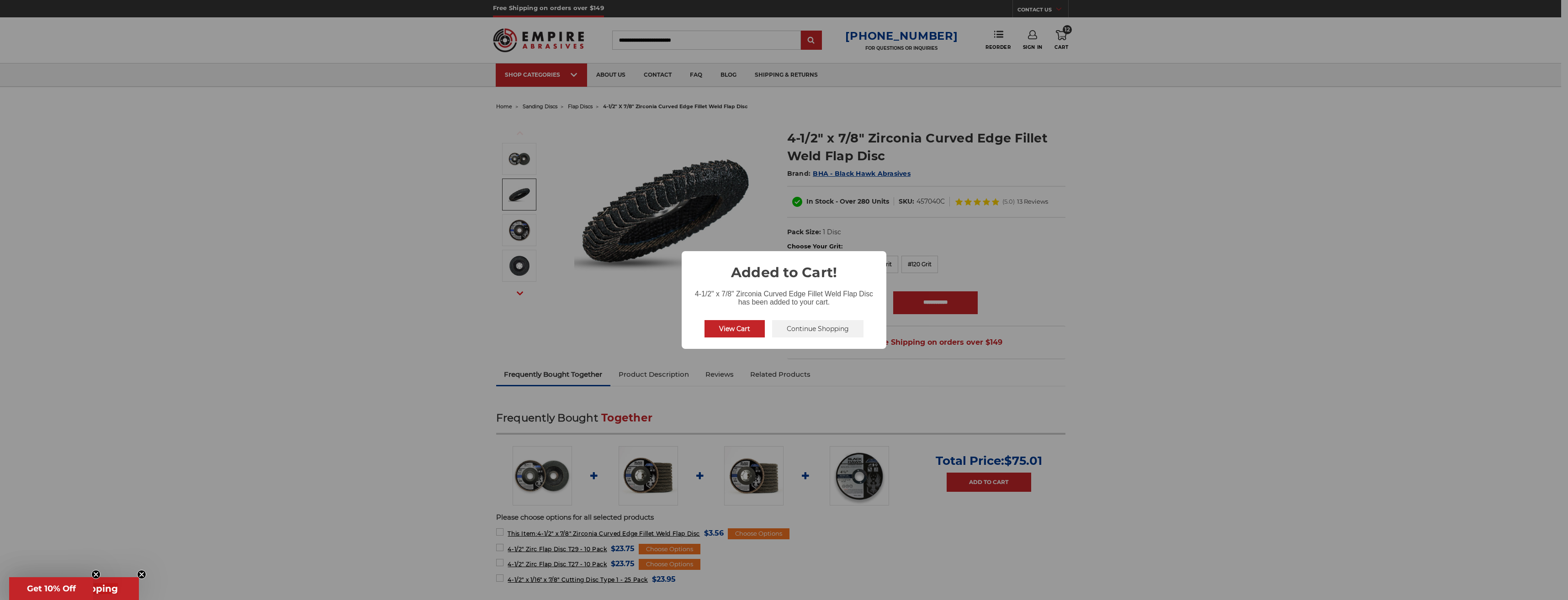
click at [748, 330] on button "View Cart" at bounding box center [734, 329] width 60 height 17
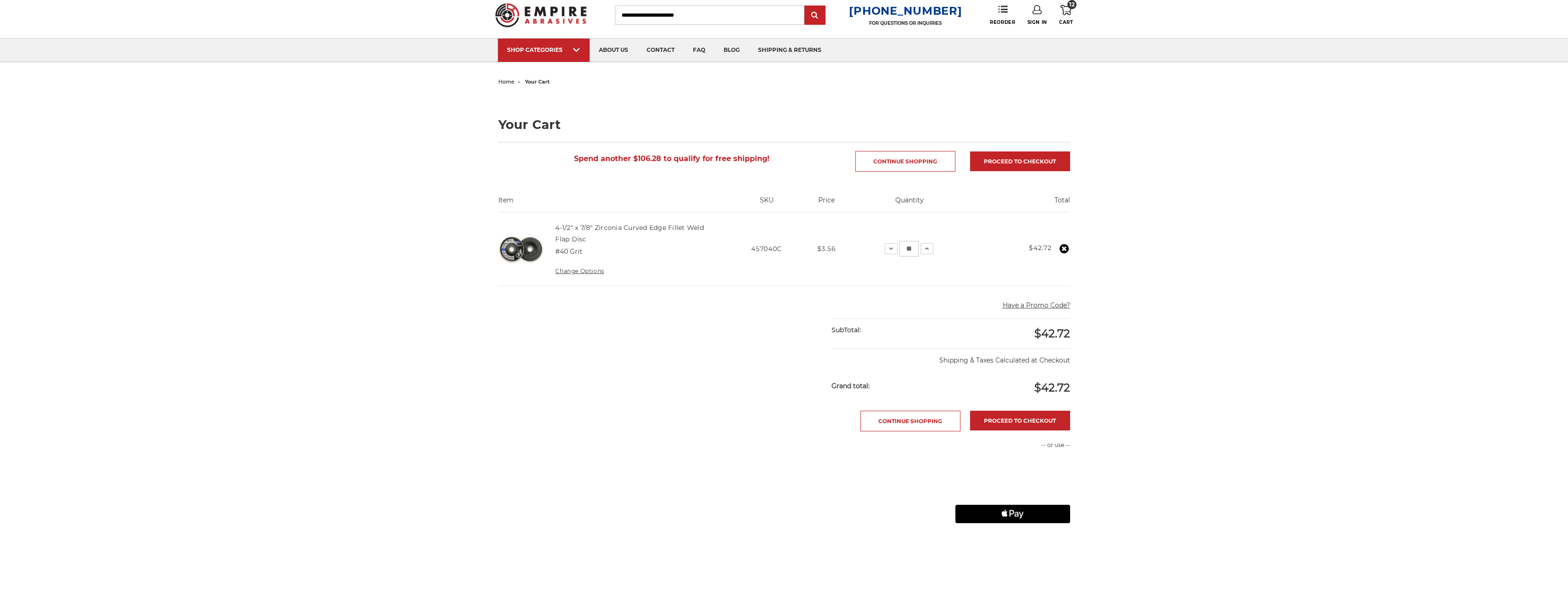
scroll to position [46, 0]
